Goal: Task Accomplishment & Management: Manage account settings

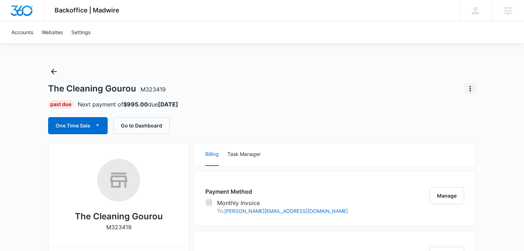
click at [471, 88] on icon "Actions" at bounding box center [470, 89] width 9 height 9
click at [431, 109] on div "Close Account" at bounding box center [442, 108] width 34 height 5
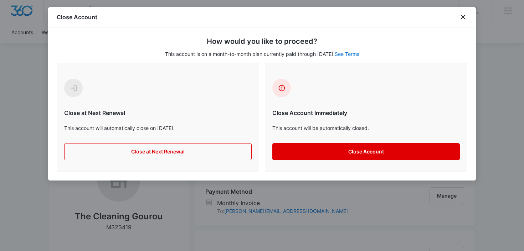
click at [300, 150] on button "Close Account" at bounding box center [367, 151] width 188 height 17
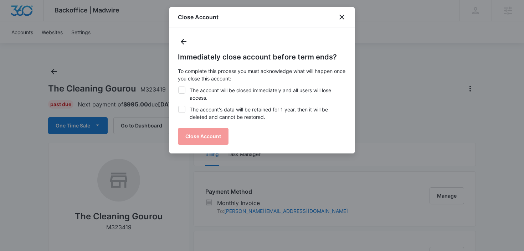
click at [185, 91] on div at bounding box center [181, 90] width 7 height 7
click at [178, 87] on input "The account will be closed immediately and all users will lose access." at bounding box center [178, 87] width 0 height 0
checkbox input "true"
click at [200, 115] on label "The account's data will be retained for 1 year, then it will be deleted and can…" at bounding box center [262, 113] width 168 height 15
click at [178, 106] on input "The account's data will be retained for 1 year, then it will be deleted and can…" at bounding box center [178, 106] width 0 height 0
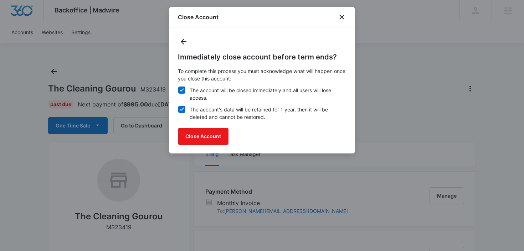
click at [181, 110] on icon at bounding box center [182, 109] width 6 height 6
click at [178, 106] on input "The account's data will be retained for 1 year, then it will be deleted and can…" at bounding box center [178, 106] width 0 height 0
checkbox input "false"
click at [244, 100] on label "The account will be closed immediately and all users will lose access." at bounding box center [262, 94] width 168 height 15
click at [178, 87] on input "The account will be closed immediately and all users will lose access." at bounding box center [178, 87] width 0 height 0
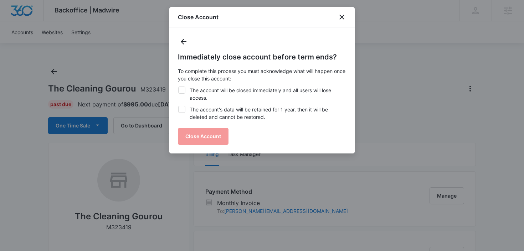
click at [181, 88] on icon at bounding box center [182, 90] width 6 height 6
click at [178, 87] on input "The account will be closed immediately and all users will lose access." at bounding box center [178, 87] width 0 height 0
checkbox input "true"
click at [180, 110] on icon at bounding box center [182, 109] width 6 height 6
click at [178, 106] on input "The account's data will be retained for 1 year, then it will be deleted and can…" at bounding box center [178, 106] width 0 height 0
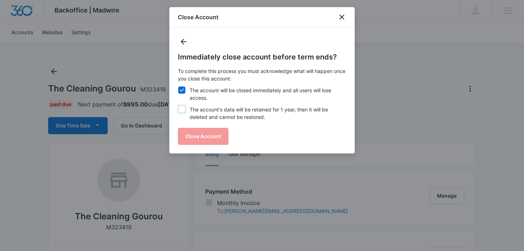
checkbox input "true"
click at [203, 132] on button "Close Account" at bounding box center [203, 136] width 51 height 17
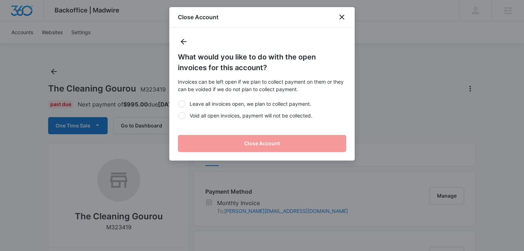
click at [184, 117] on div at bounding box center [181, 115] width 7 height 7
click at [178, 116] on input "Void all open invoices, payment will not be collected." at bounding box center [178, 116] width 0 height 0
radio input "true"
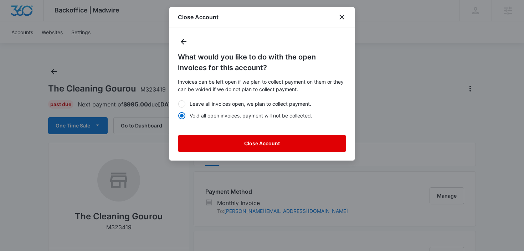
click at [247, 146] on button "Close Account" at bounding box center [262, 143] width 168 height 17
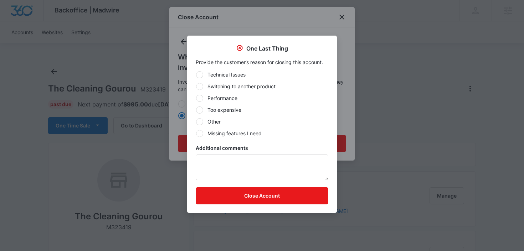
click at [200, 121] on div at bounding box center [199, 121] width 7 height 7
click at [196, 122] on input "Other" at bounding box center [196, 122] width 0 height 0
radio input "true"
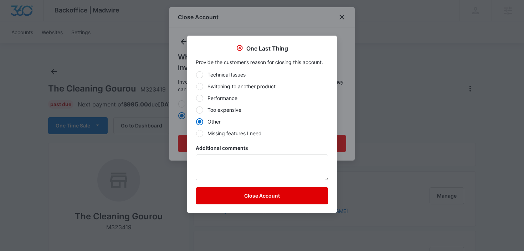
click at [243, 193] on button "Close Account" at bounding box center [262, 196] width 133 height 17
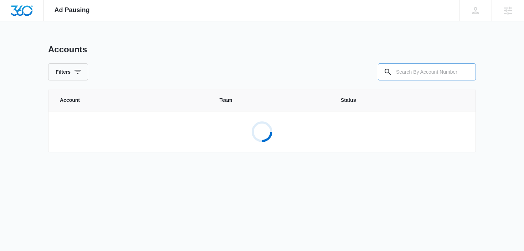
click at [416, 74] on input "text" at bounding box center [427, 71] width 98 height 17
paste input "M333378"
type input "M333378"
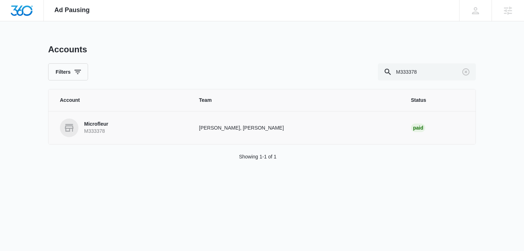
click at [107, 124] on p "Microfleur" at bounding box center [96, 124] width 24 height 7
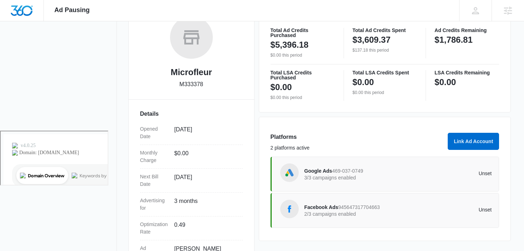
scroll to position [157, 0]
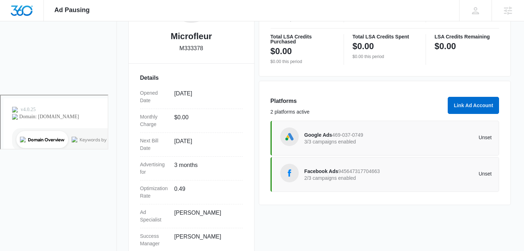
click at [320, 178] on p "2/3 campaigns enabled" at bounding box center [352, 178] width 94 height 5
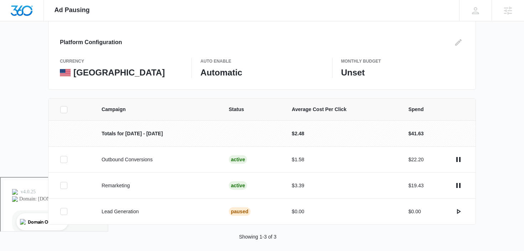
scroll to position [81, 0]
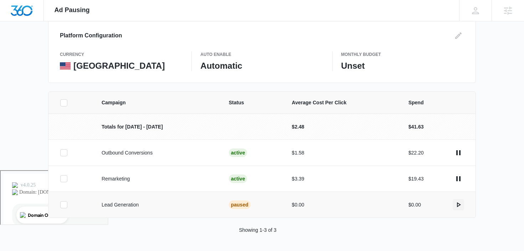
click at [457, 205] on icon "actions.activate" at bounding box center [458, 205] width 9 height 9
